Goal: Task Accomplishment & Management: Manage account settings

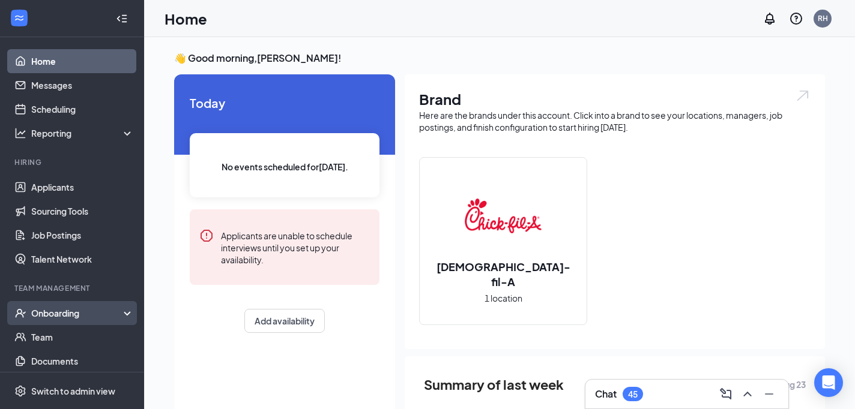
click at [48, 306] on div "Onboarding" at bounding box center [72, 313] width 144 height 24
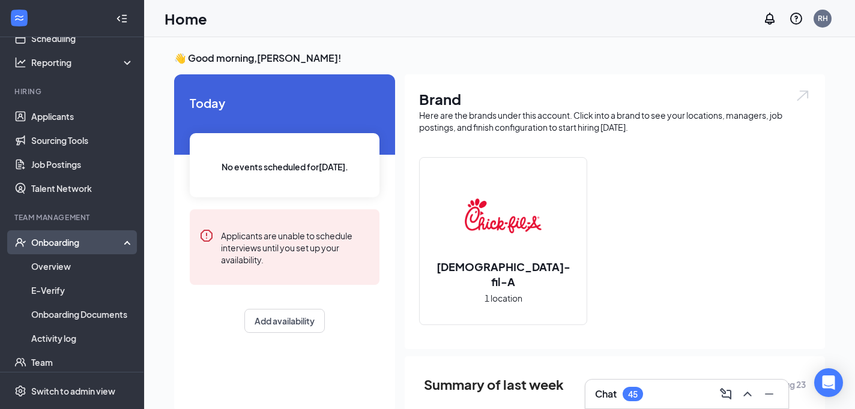
scroll to position [126, 0]
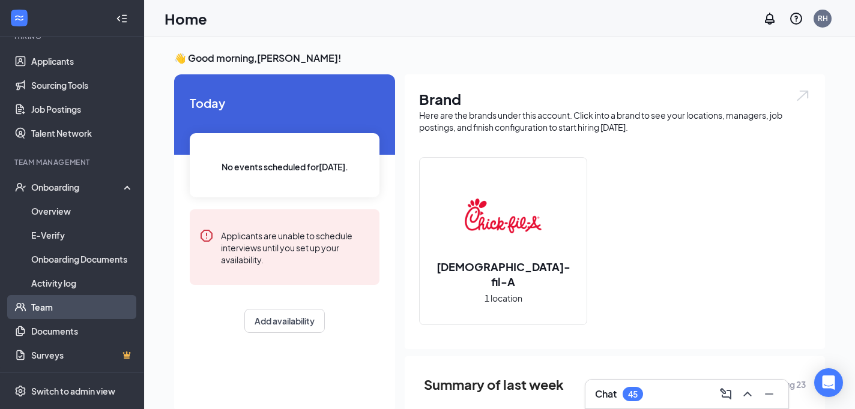
click at [57, 305] on link "Team" at bounding box center [82, 307] width 103 height 24
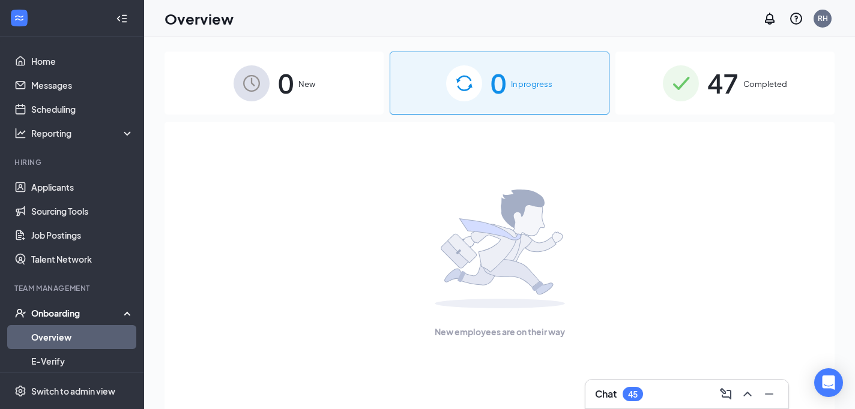
click at [752, 67] on div "47 Completed" at bounding box center [724, 83] width 219 height 63
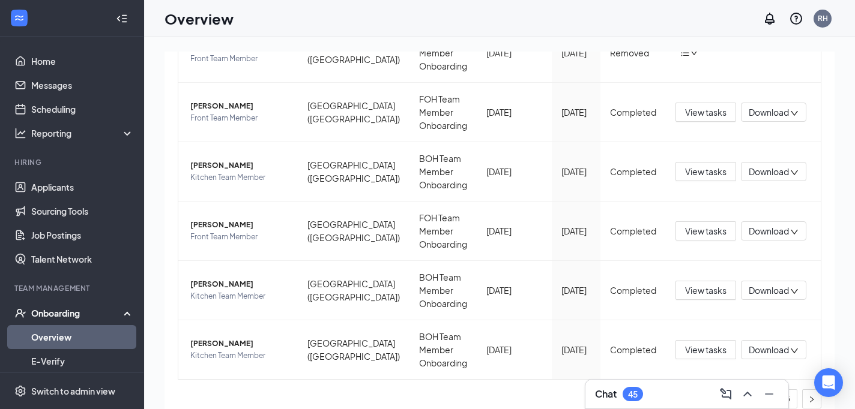
scroll to position [442, 0]
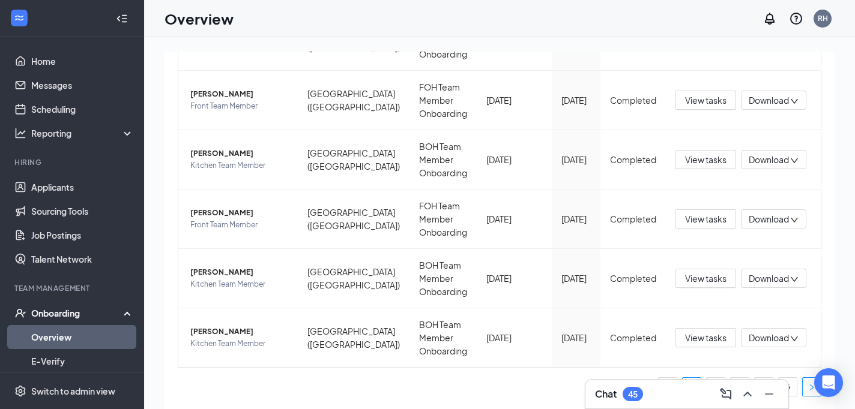
click at [806, 389] on button "button" at bounding box center [811, 387] width 19 height 19
click at [767, 393] on icon "Minimize" at bounding box center [769, 394] width 14 height 14
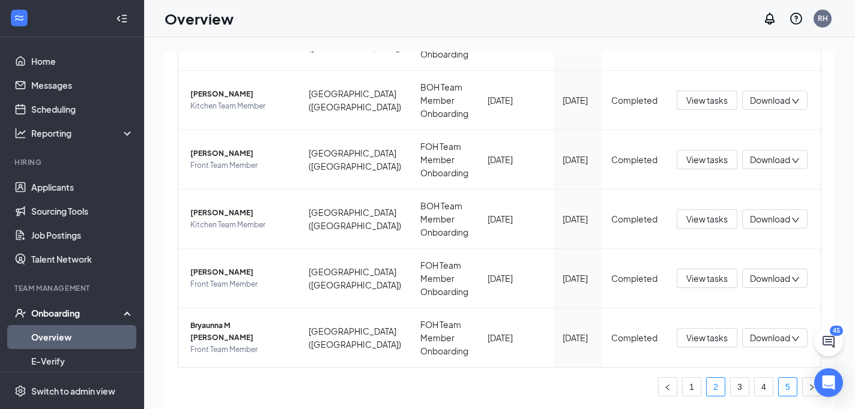
click at [788, 391] on link "5" at bounding box center [788, 387] width 18 height 18
click at [705, 279] on span "View tasks" at bounding box center [705, 278] width 41 height 13
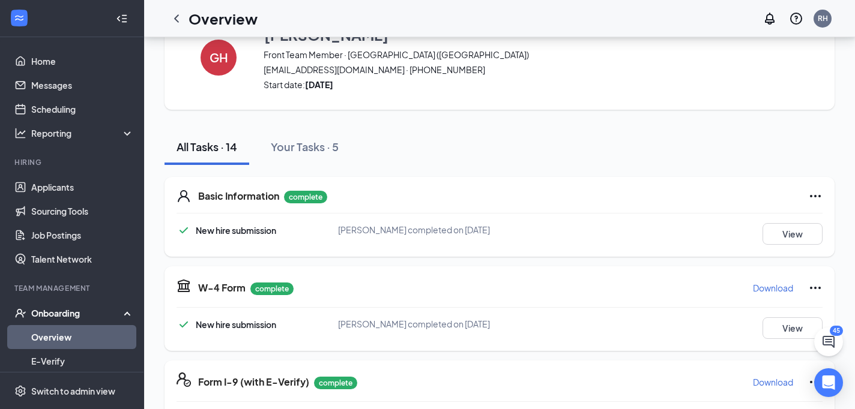
scroll to position [50, 0]
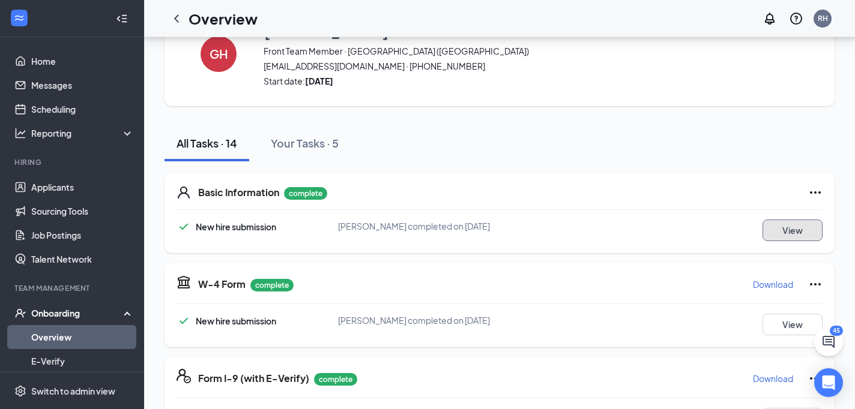
click at [800, 229] on button "View" at bounding box center [793, 231] width 60 height 22
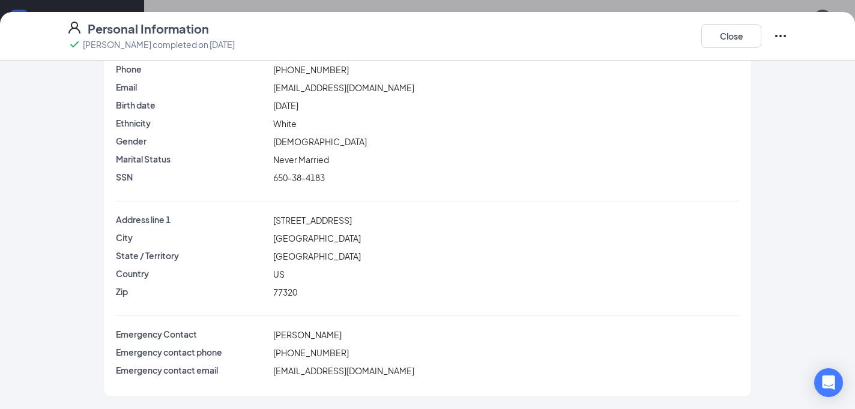
scroll to position [0, 0]
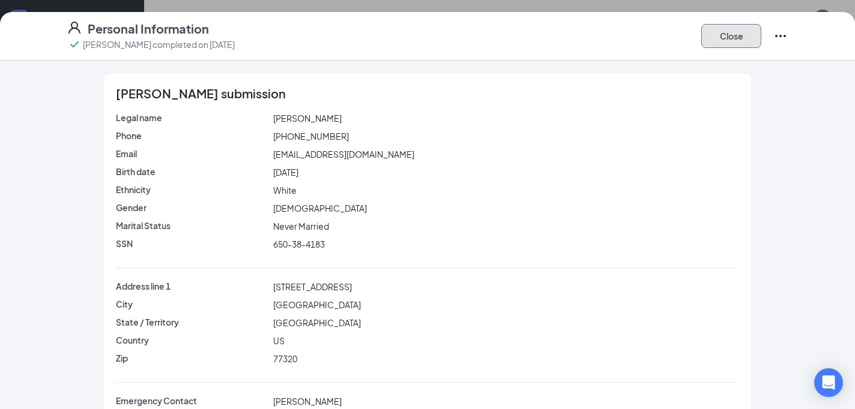
click at [729, 39] on button "Close" at bounding box center [731, 36] width 60 height 24
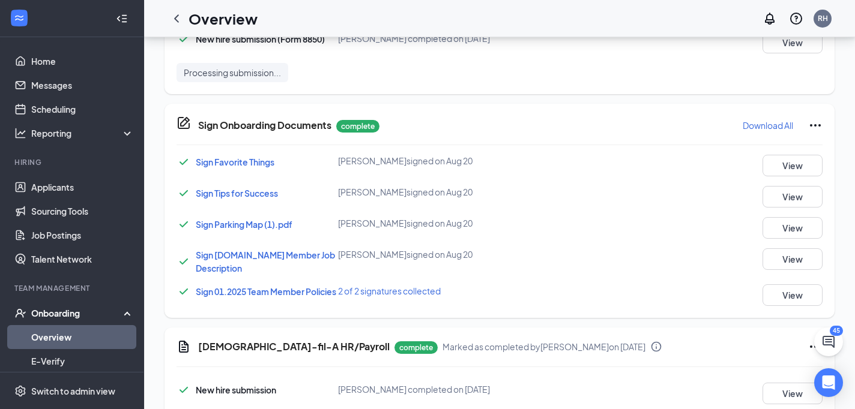
scroll to position [760, 0]
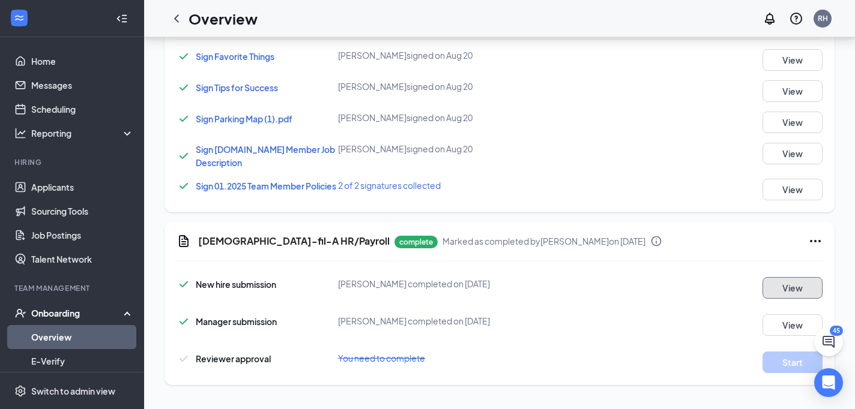
click at [797, 295] on button "View" at bounding box center [793, 288] width 60 height 22
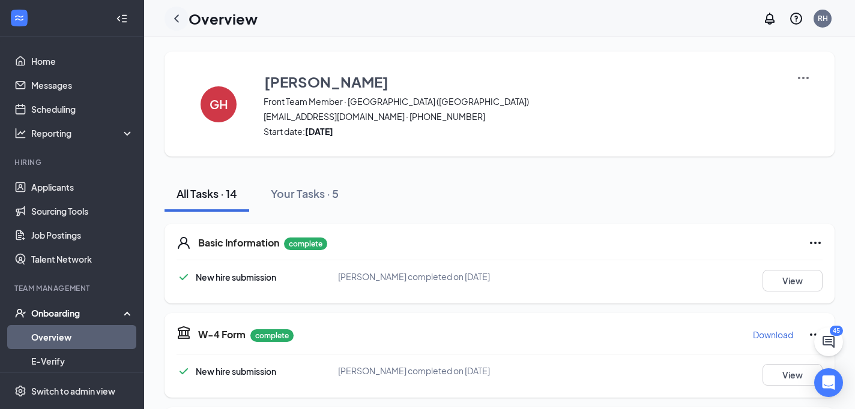
click at [175, 18] on icon "ChevronLeft" at bounding box center [176, 18] width 5 height 8
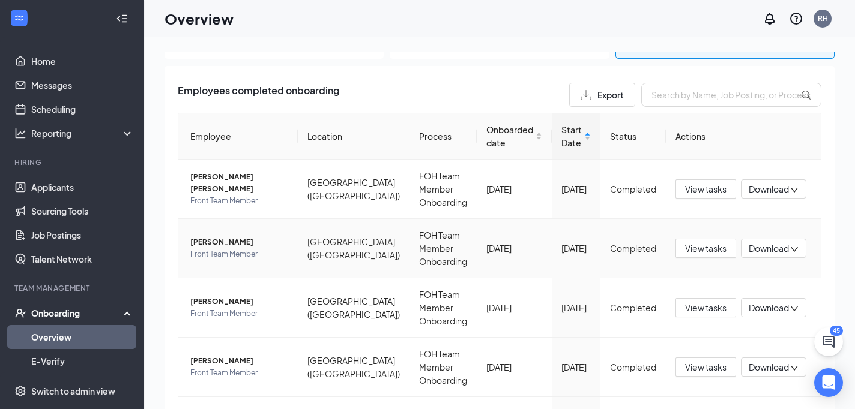
scroll to position [64, 0]
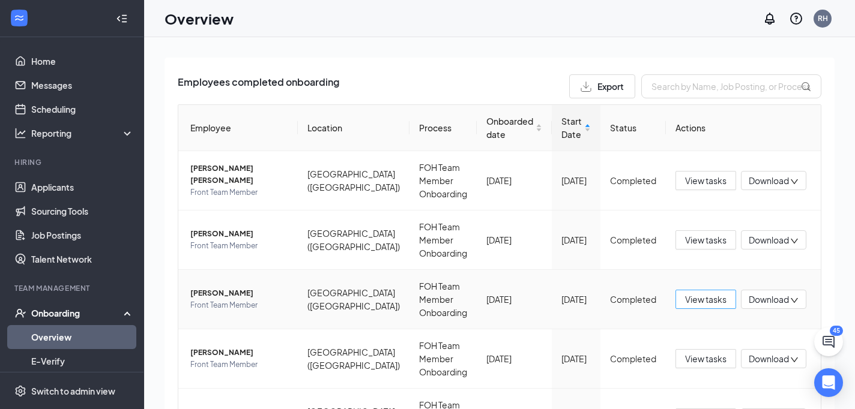
click at [685, 295] on span "View tasks" at bounding box center [705, 299] width 41 height 13
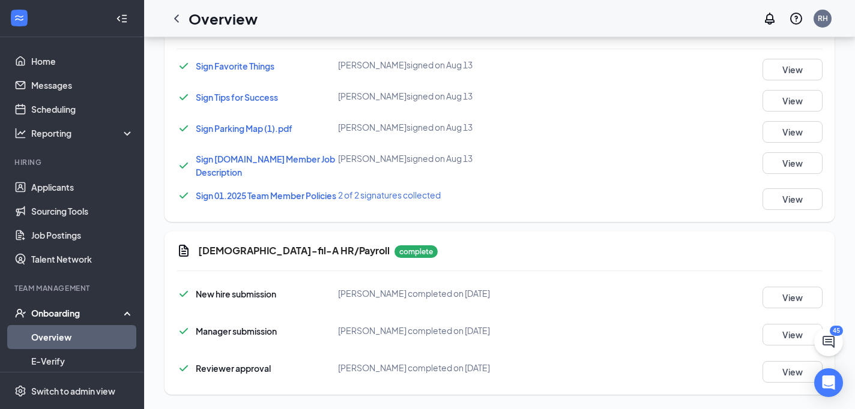
scroll to position [760, 0]
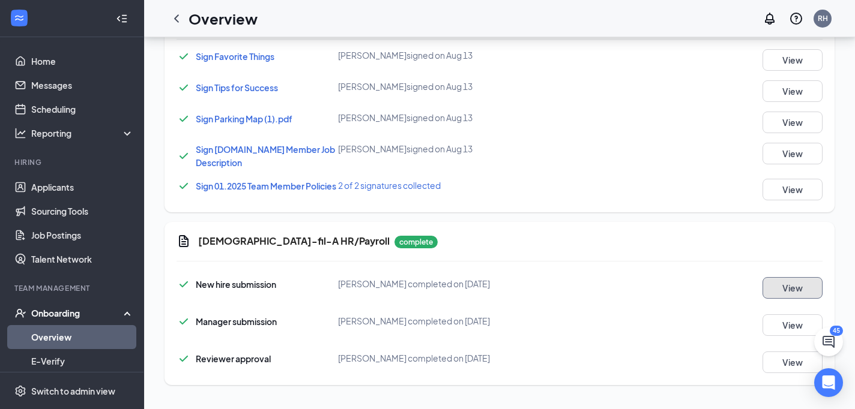
click at [796, 284] on button "View" at bounding box center [793, 288] width 60 height 22
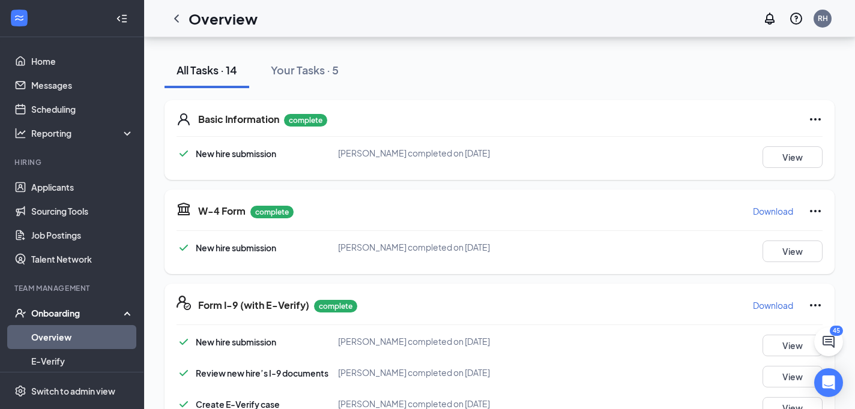
scroll to position [0, 0]
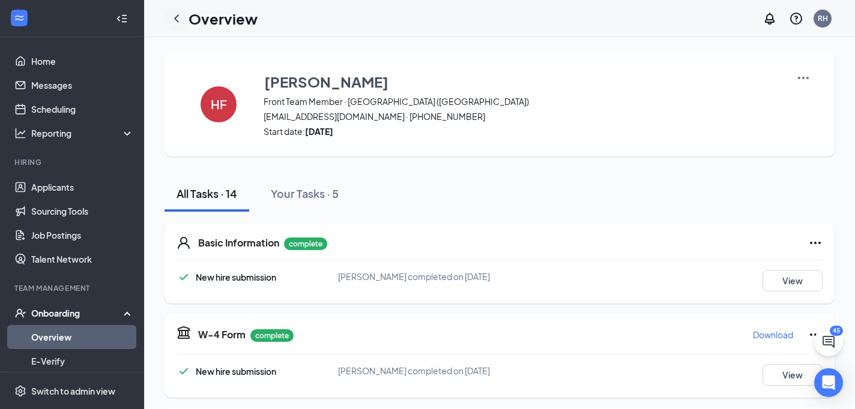
click at [178, 17] on icon "ChevronLeft" at bounding box center [176, 18] width 14 height 14
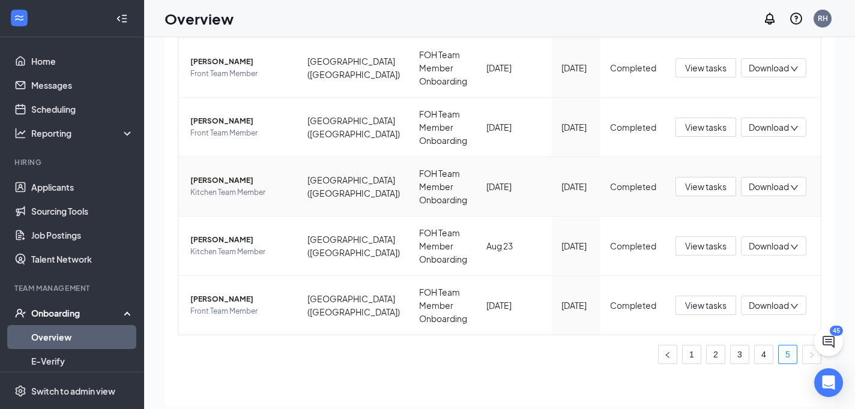
scroll to position [42, 0]
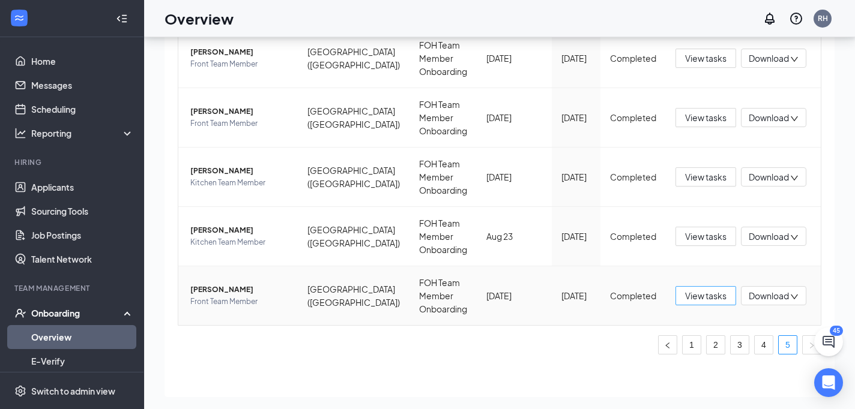
click at [711, 301] on span "View tasks" at bounding box center [705, 295] width 41 height 13
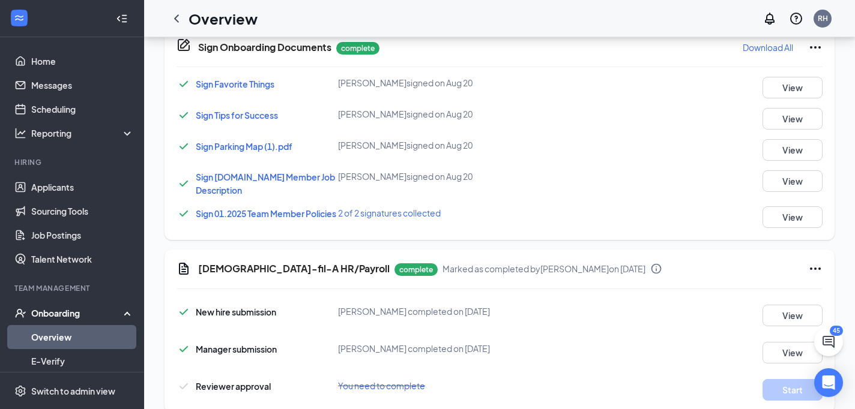
scroll to position [760, 0]
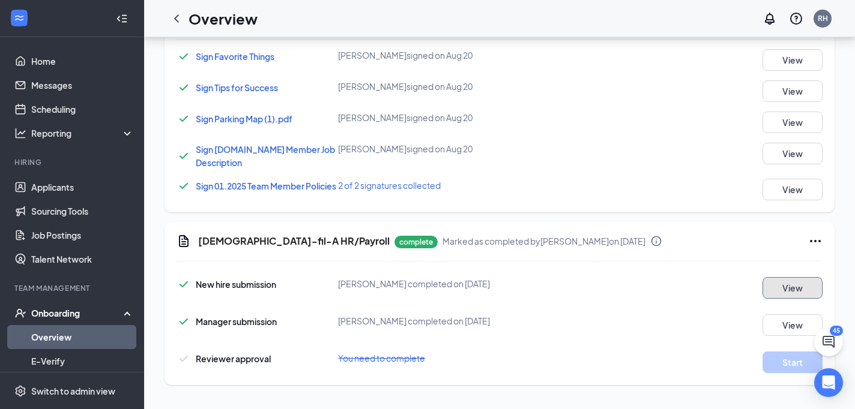
click at [797, 288] on button "View" at bounding box center [793, 288] width 60 height 22
